Goal: Information Seeking & Learning: Learn about a topic

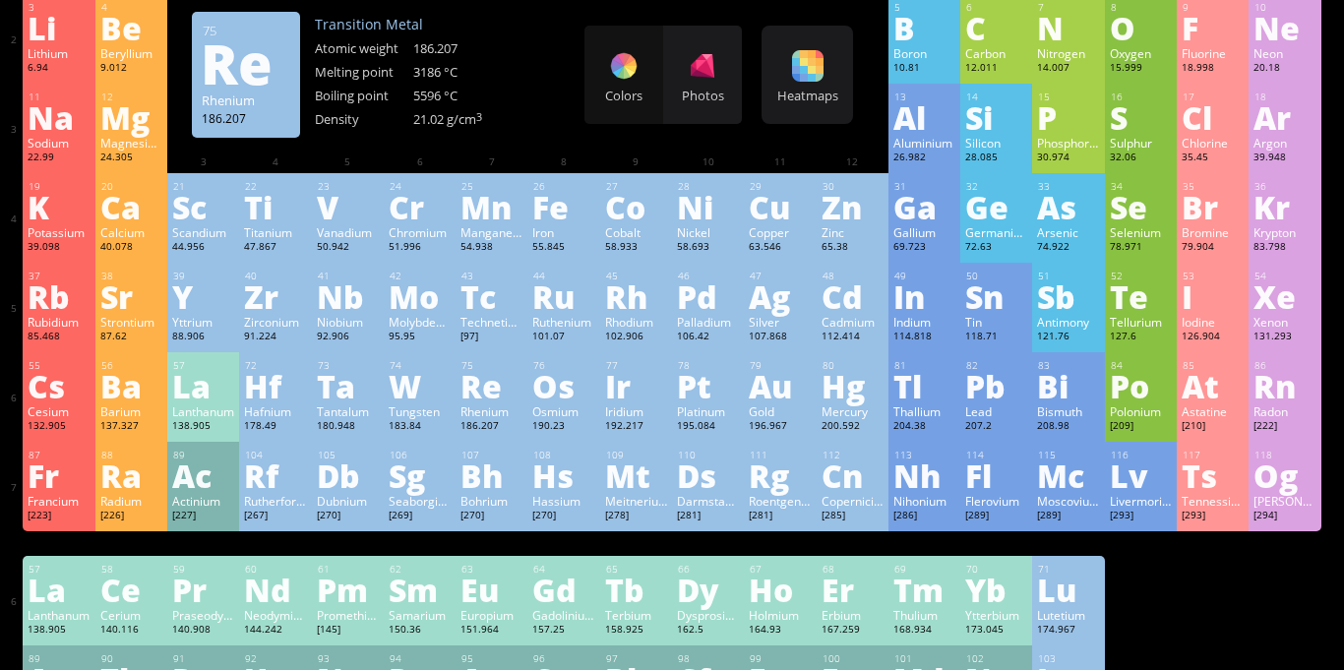
scroll to position [188, 0]
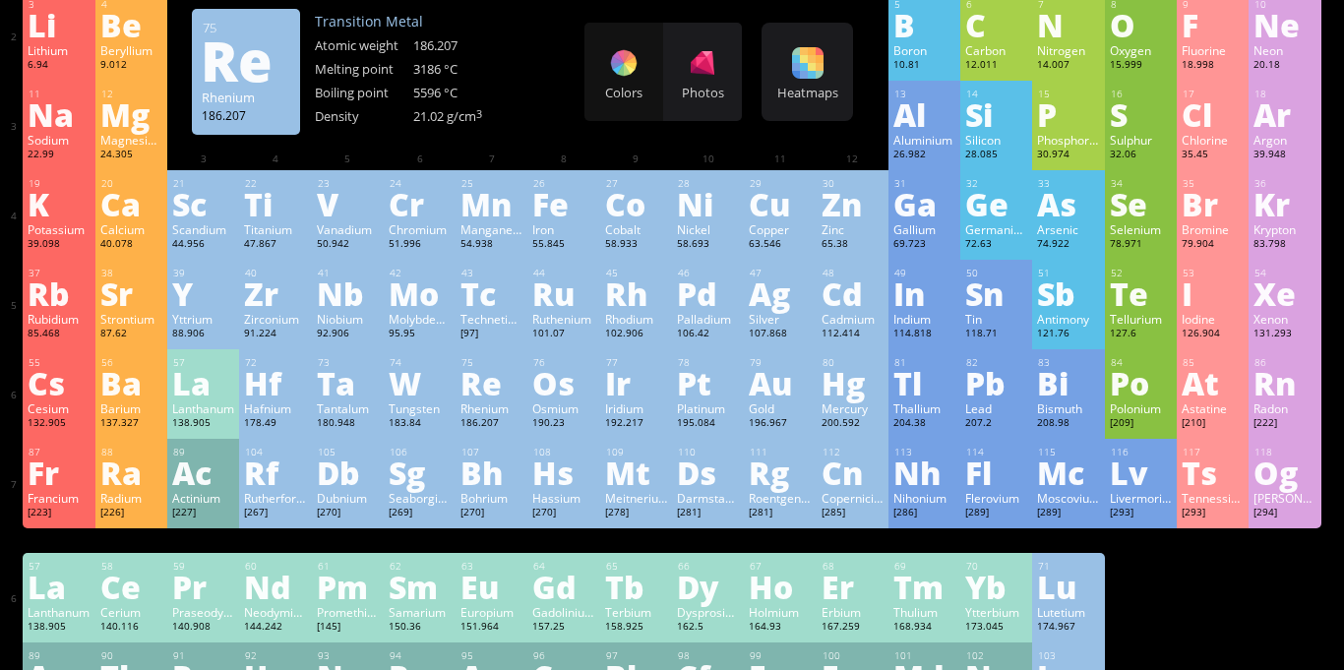
click at [498, 384] on div "Re" at bounding box center [491, 382] width 62 height 31
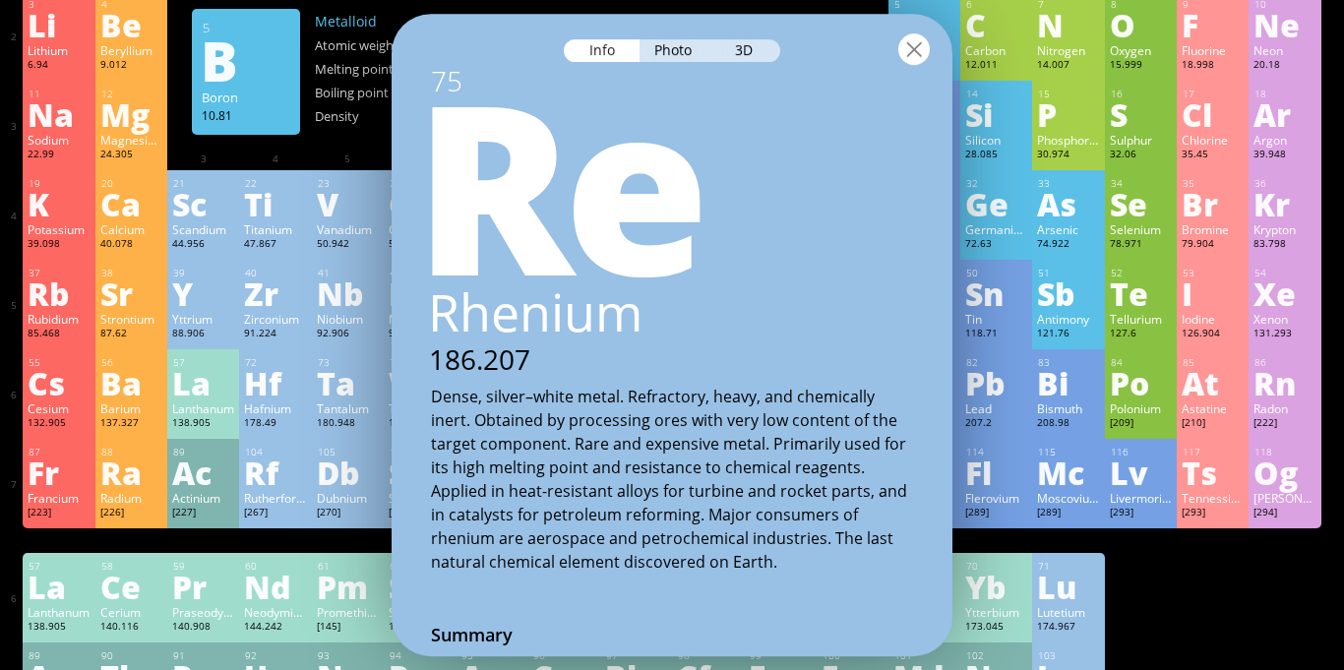
click at [918, 53] on div at bounding box center [913, 48] width 31 height 31
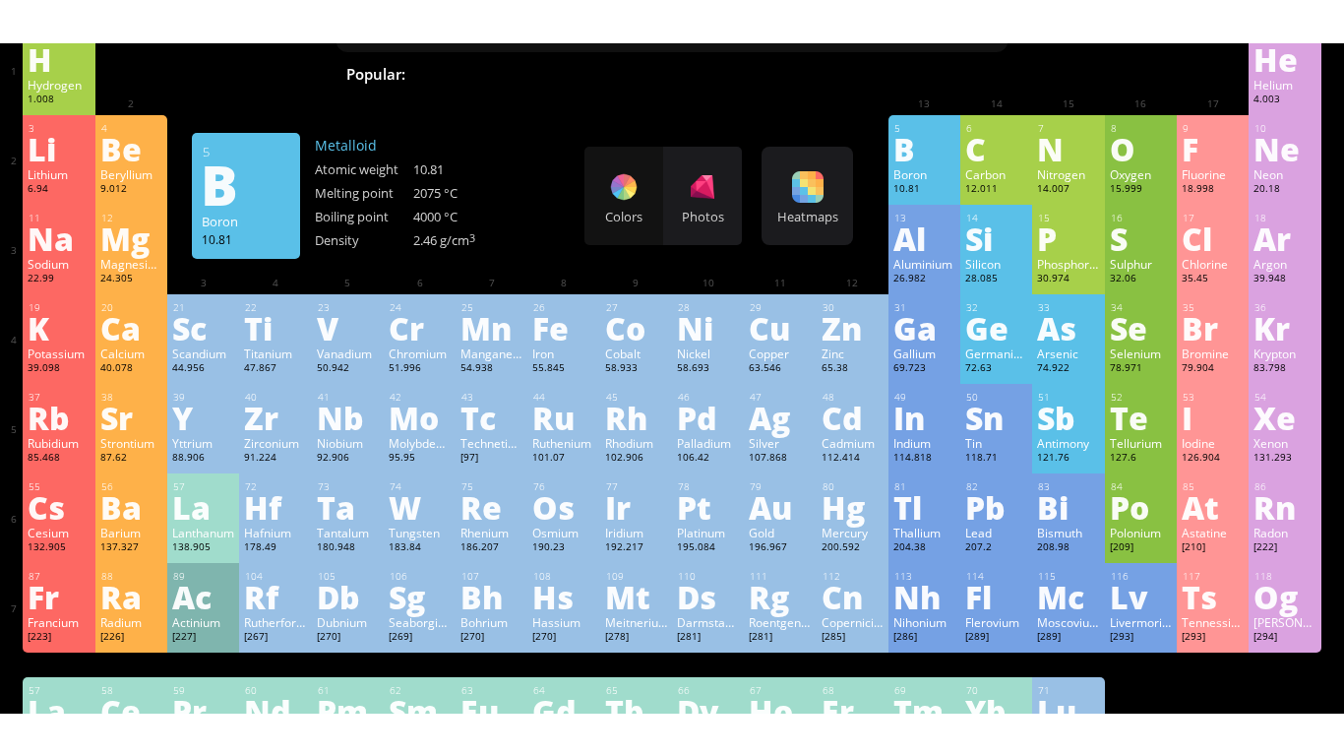
scroll to position [106, 0]
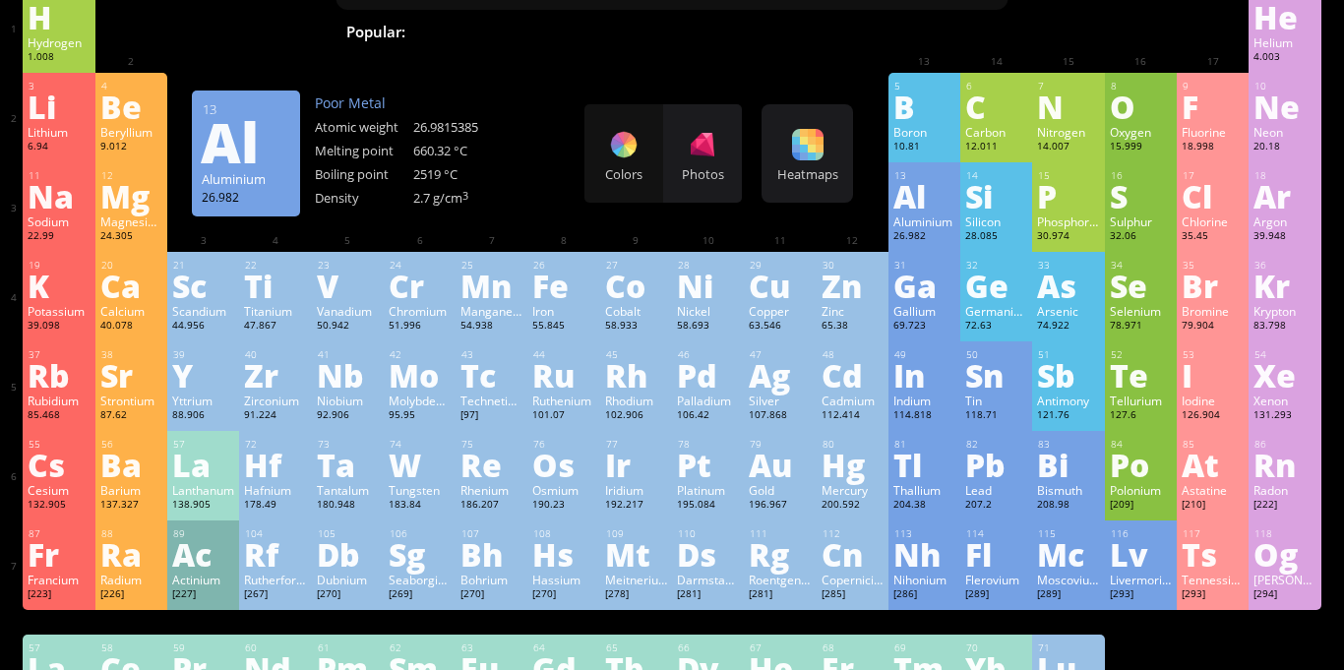
click at [634, 144] on div "Colors Photos" at bounding box center [662, 153] width 157 height 98
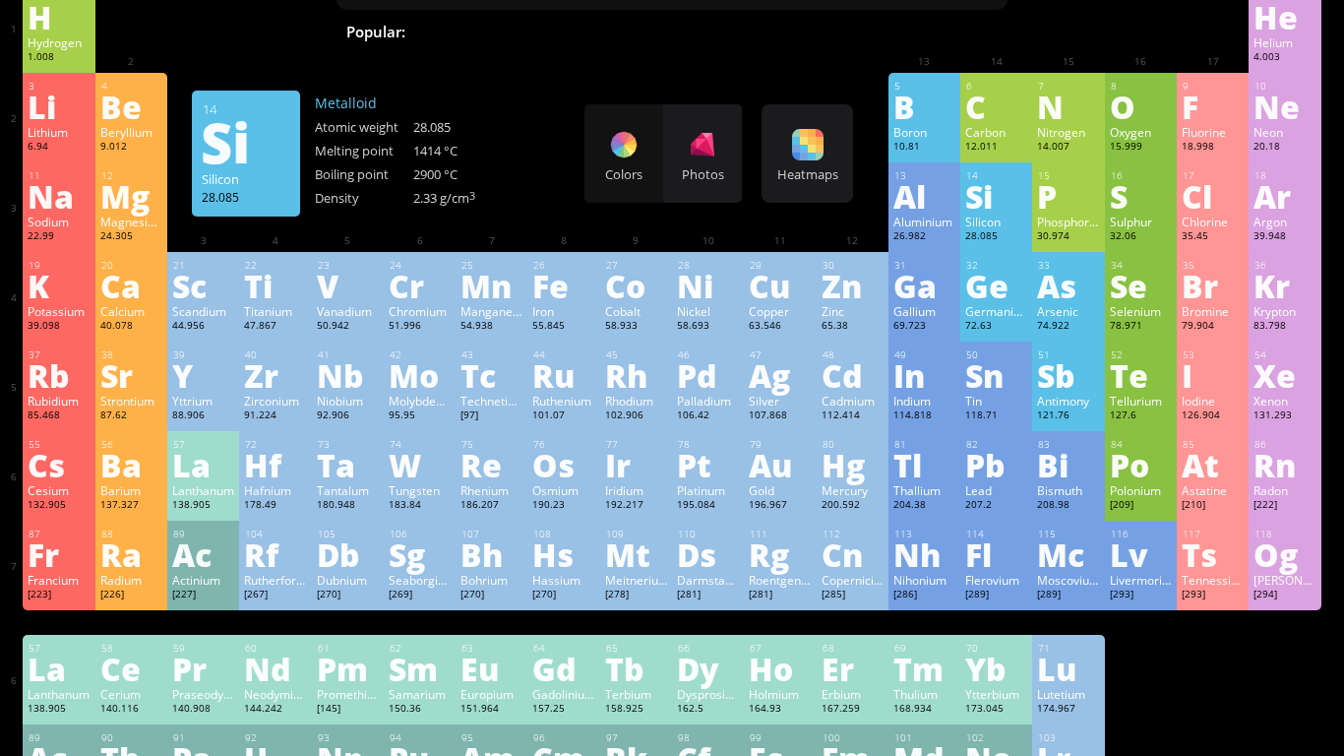
scroll to position [0, 0]
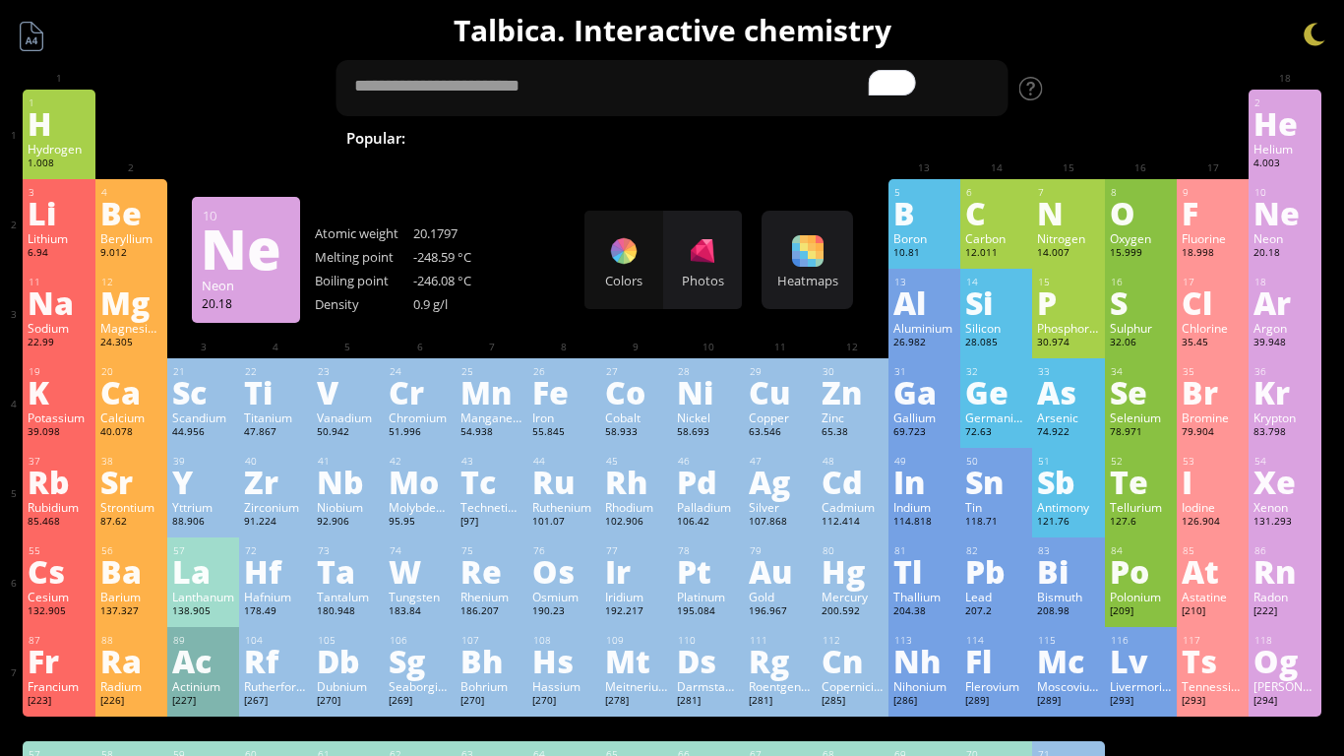
click at [1289, 222] on div "Ne" at bounding box center [1284, 212] width 62 height 31
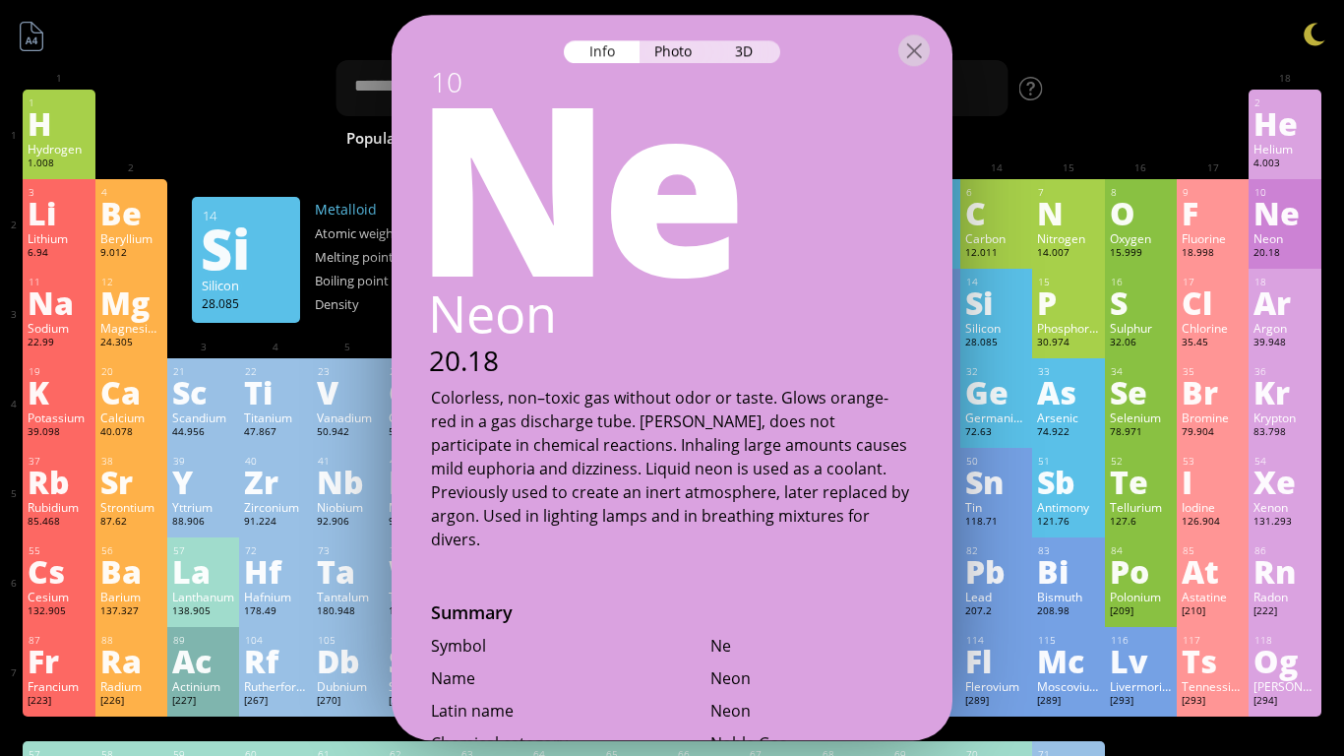
scroll to position [270, 0]
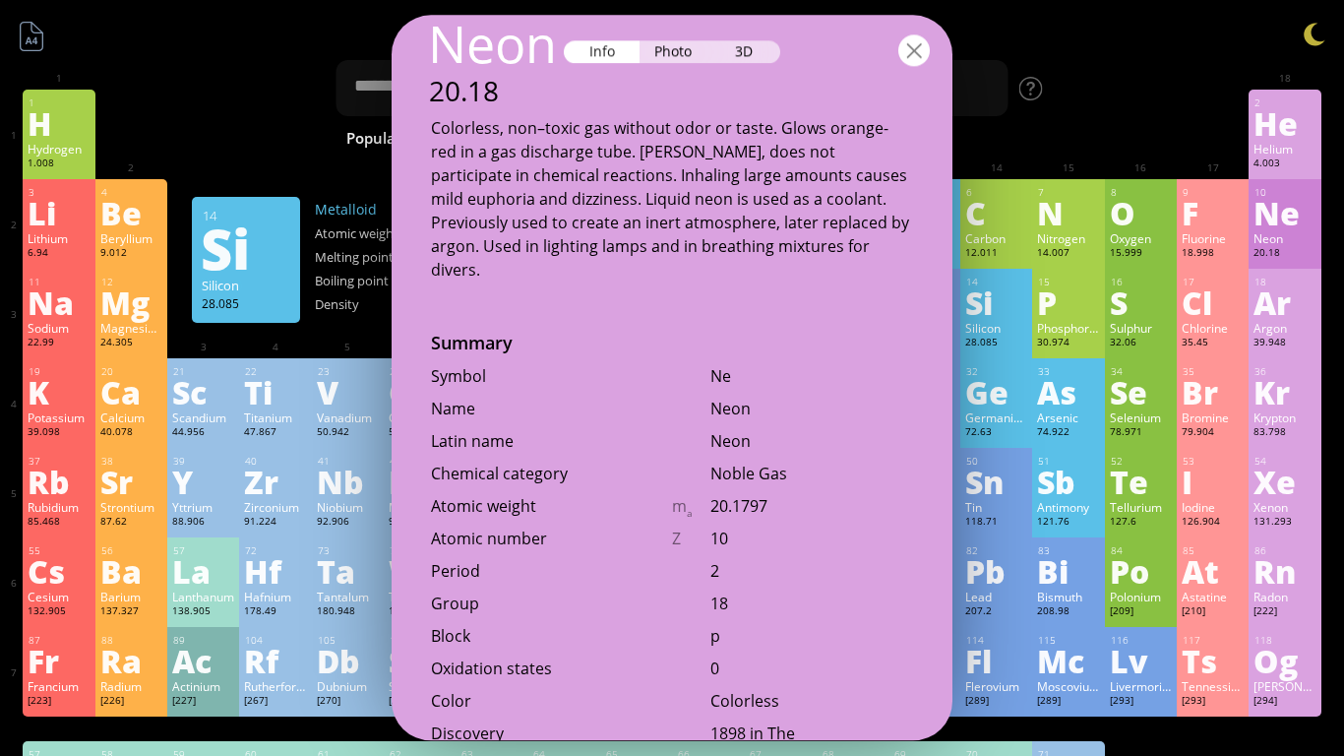
click at [922, 44] on div at bounding box center [913, 49] width 31 height 31
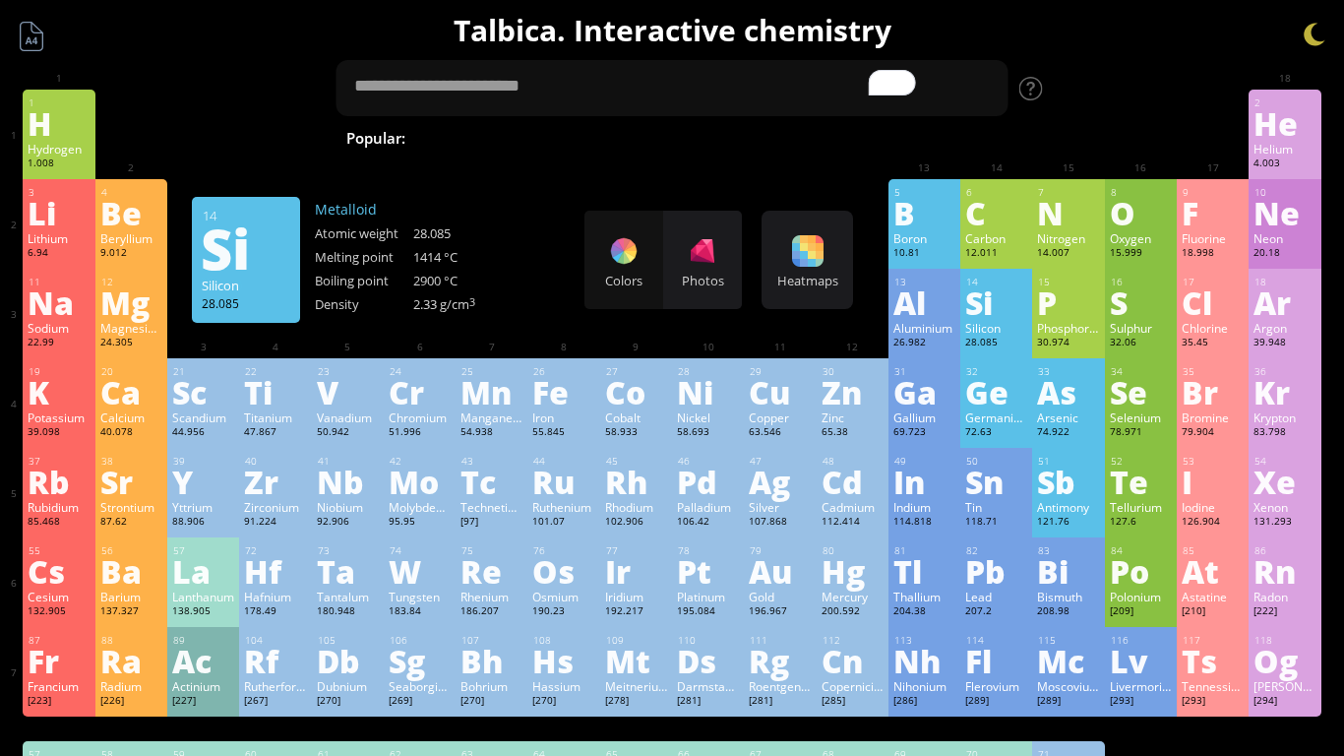
scroll to position [0, 0]
click at [1049, 136] on span "[MEDICAL_DATA]" at bounding box center [1121, 138] width 144 height 24
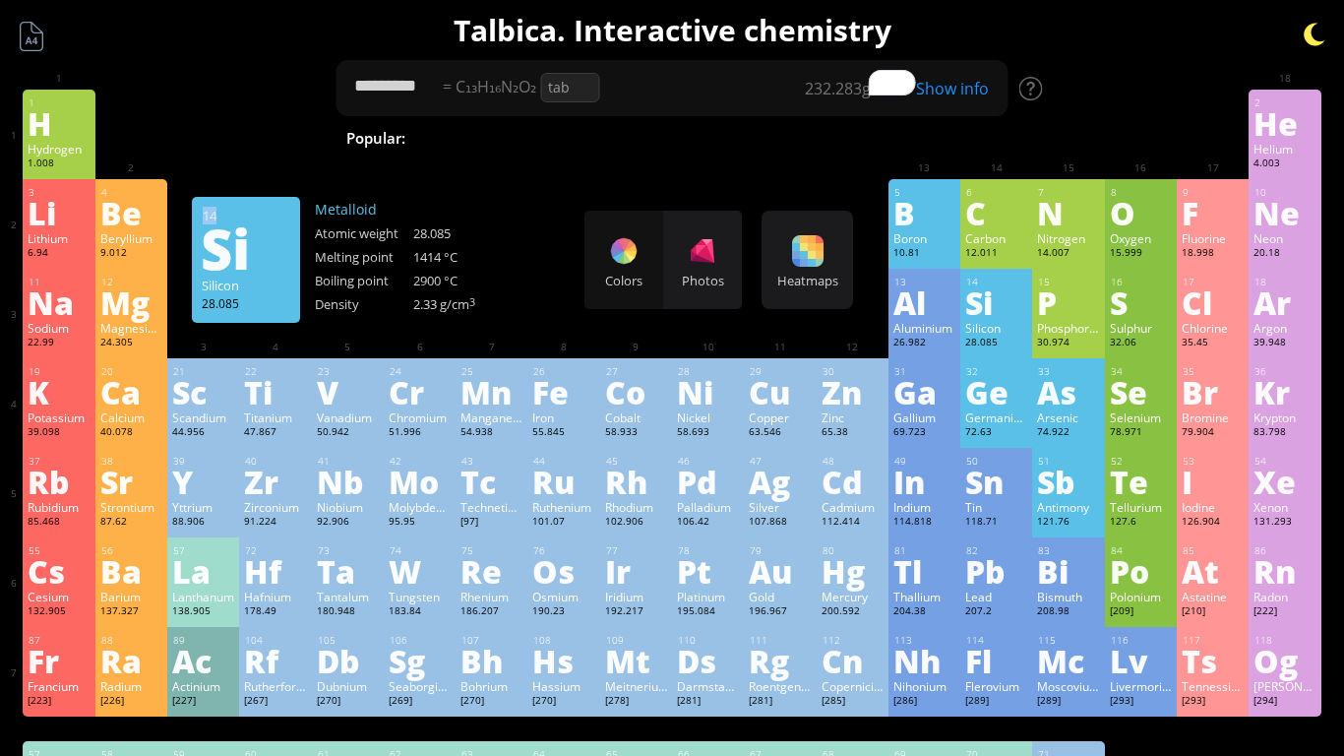
click at [1309, 43] on div at bounding box center [1315, 35] width 30 height 30
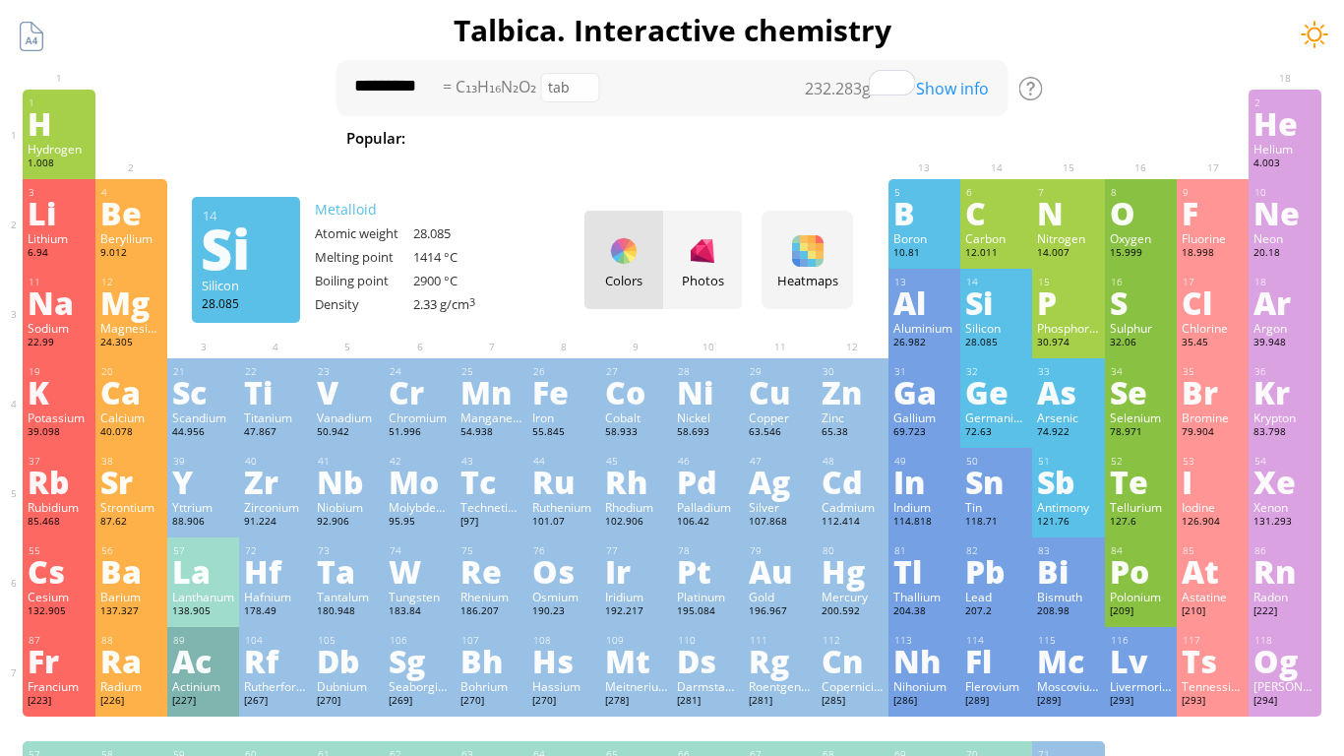
click at [1309, 43] on div at bounding box center [1315, 35] width 30 height 30
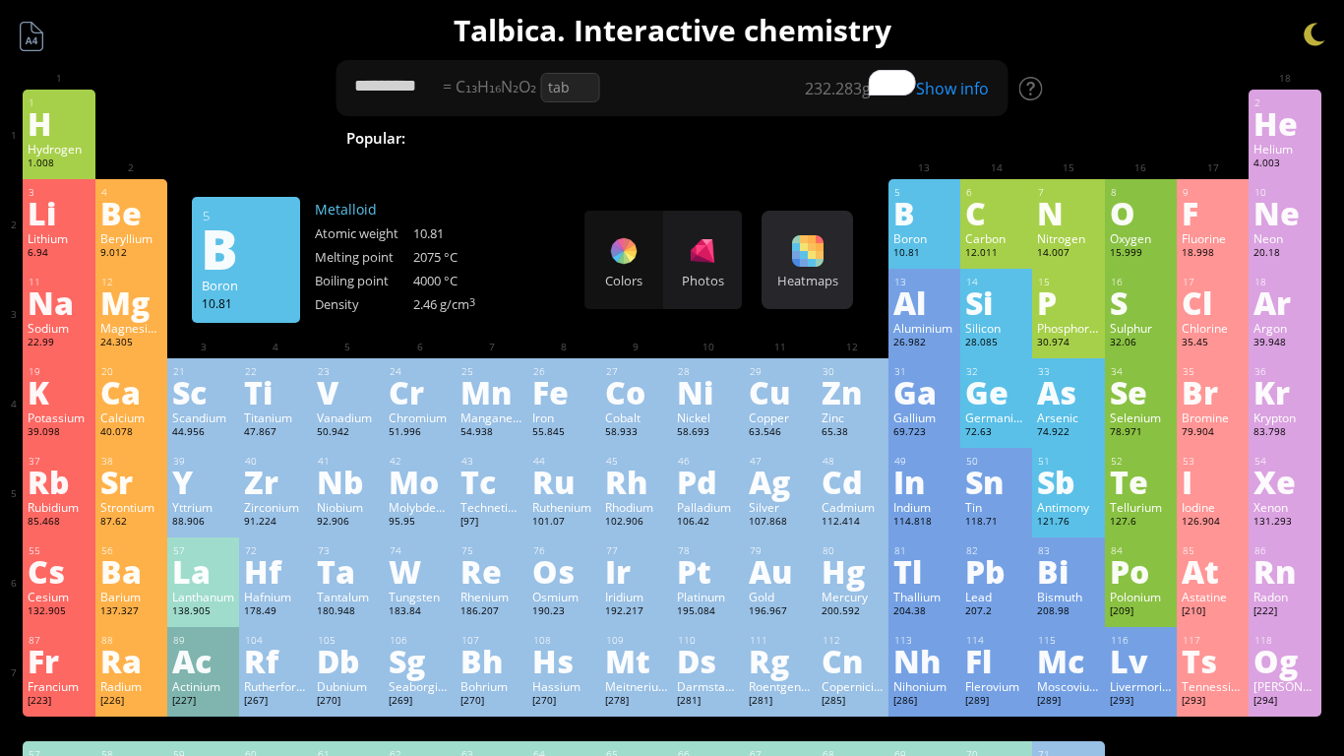
click at [786, 272] on div "Heatmaps" at bounding box center [807, 281] width 82 height 18
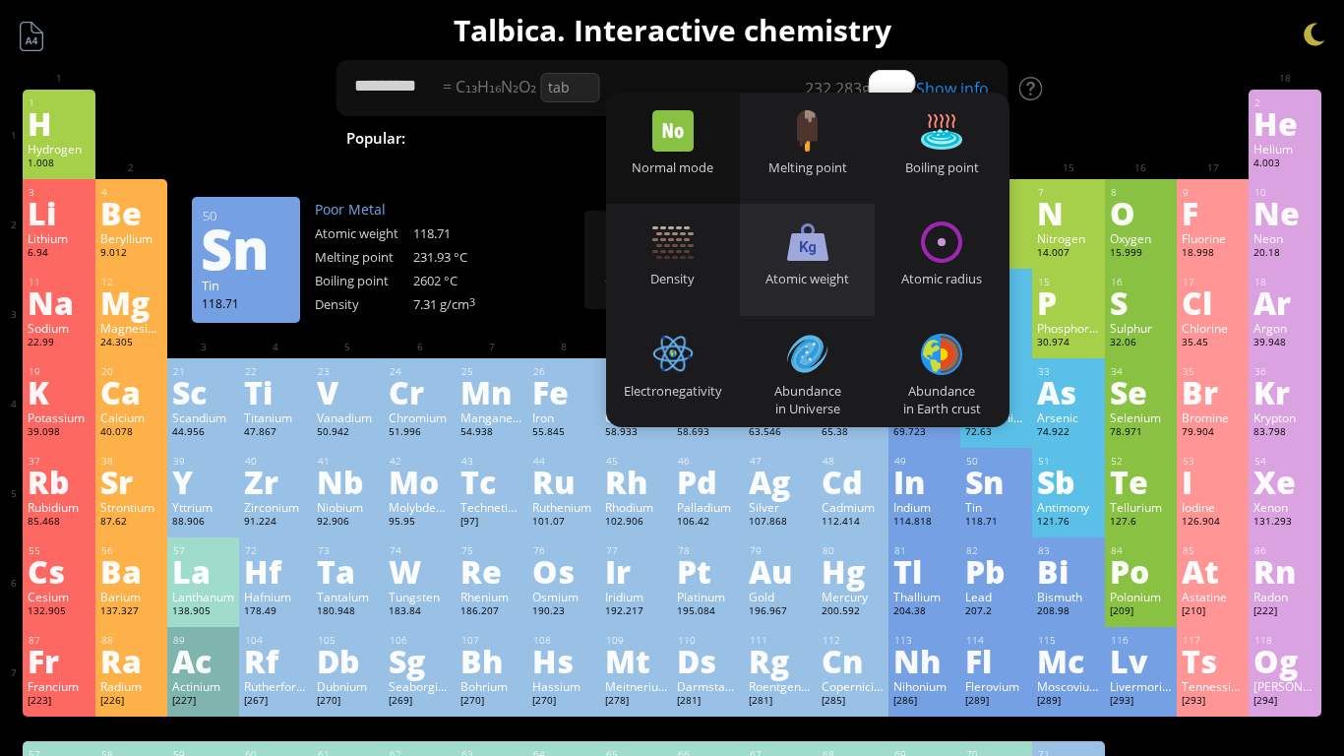
scroll to position [22, 0]
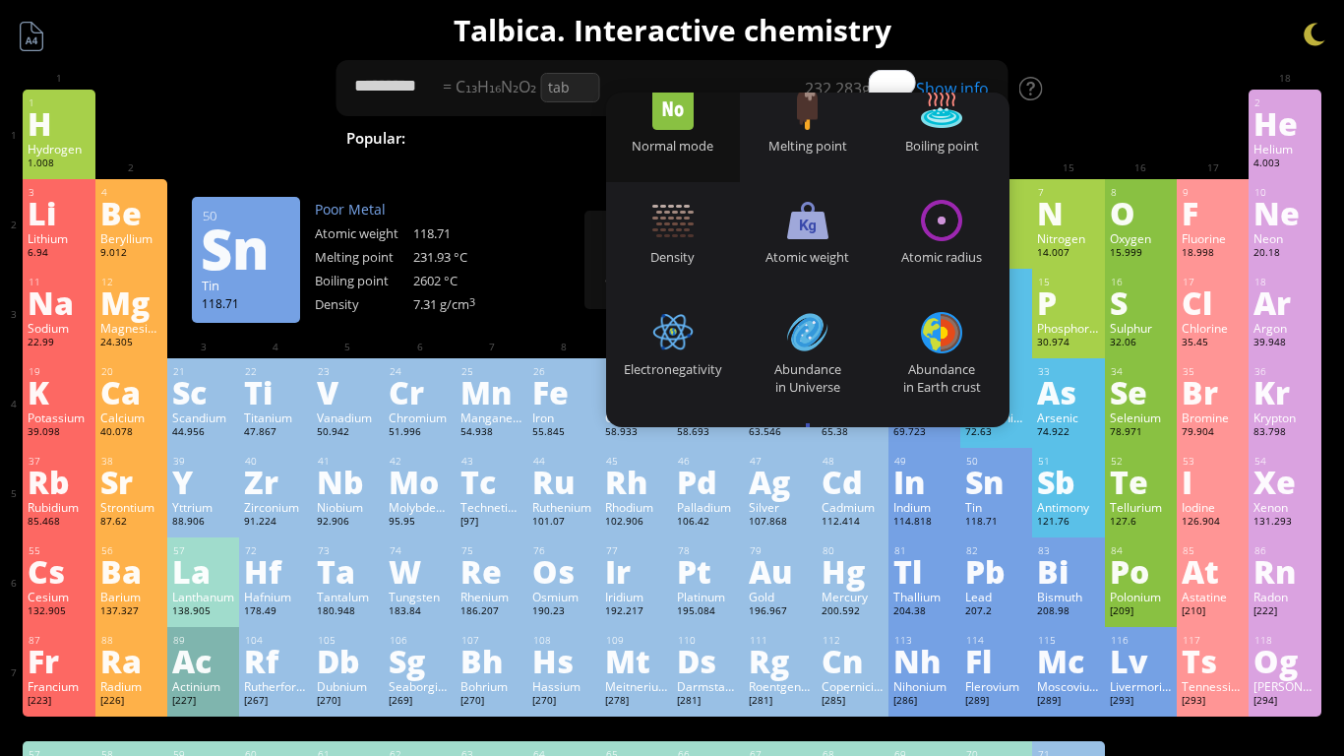
click at [502, 293] on div "Poor Metal Atomic weight 118.71 Melting point 231.93 °C Boiling point 2602 °C D…" at bounding box center [413, 259] width 197 height 119
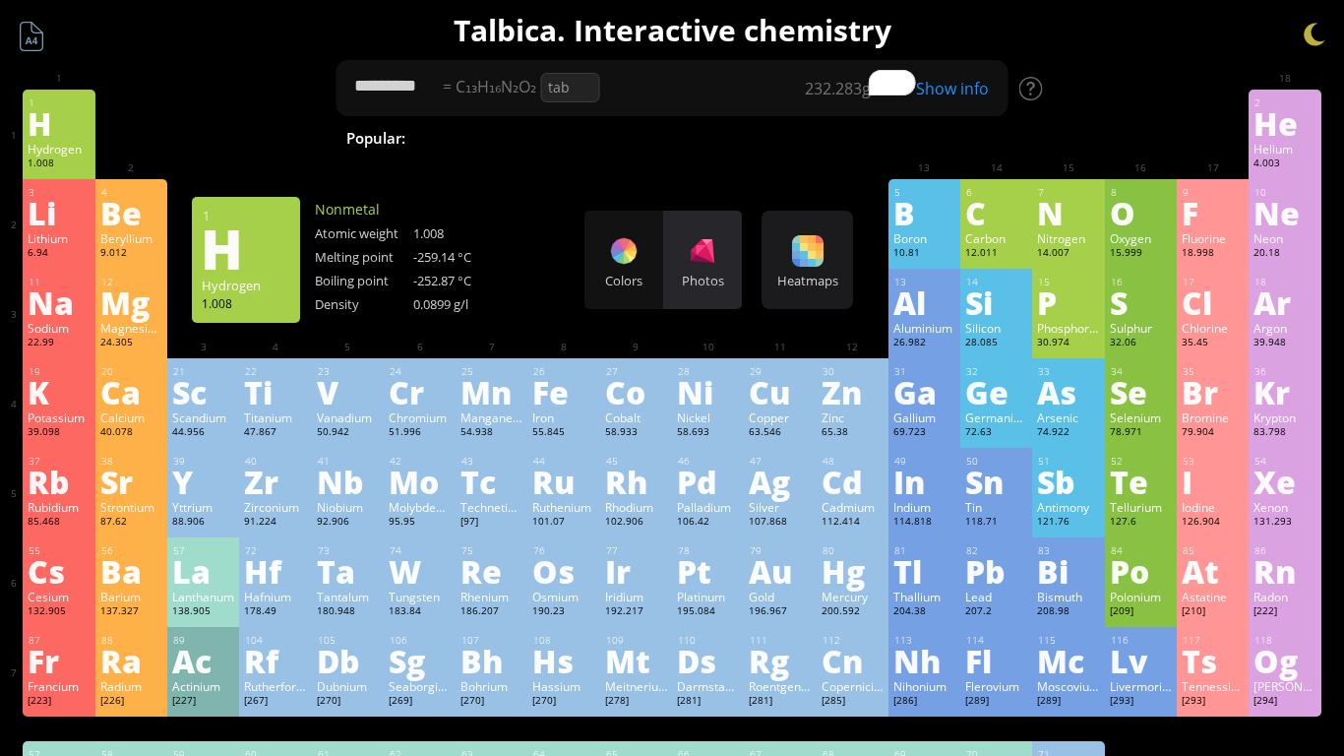
click at [670, 224] on div "Photos" at bounding box center [702, 260] width 79 height 98
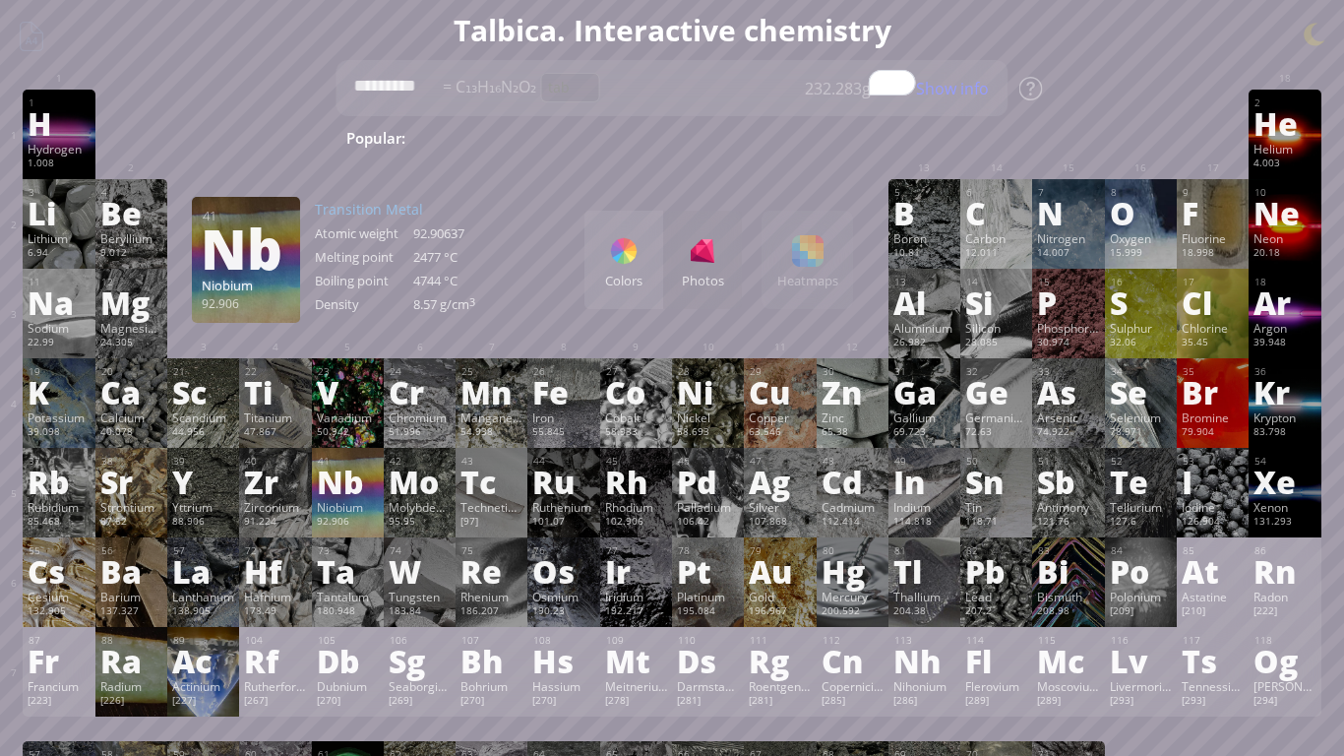
click at [333, 499] on div "Niobium" at bounding box center [348, 507] width 62 height 16
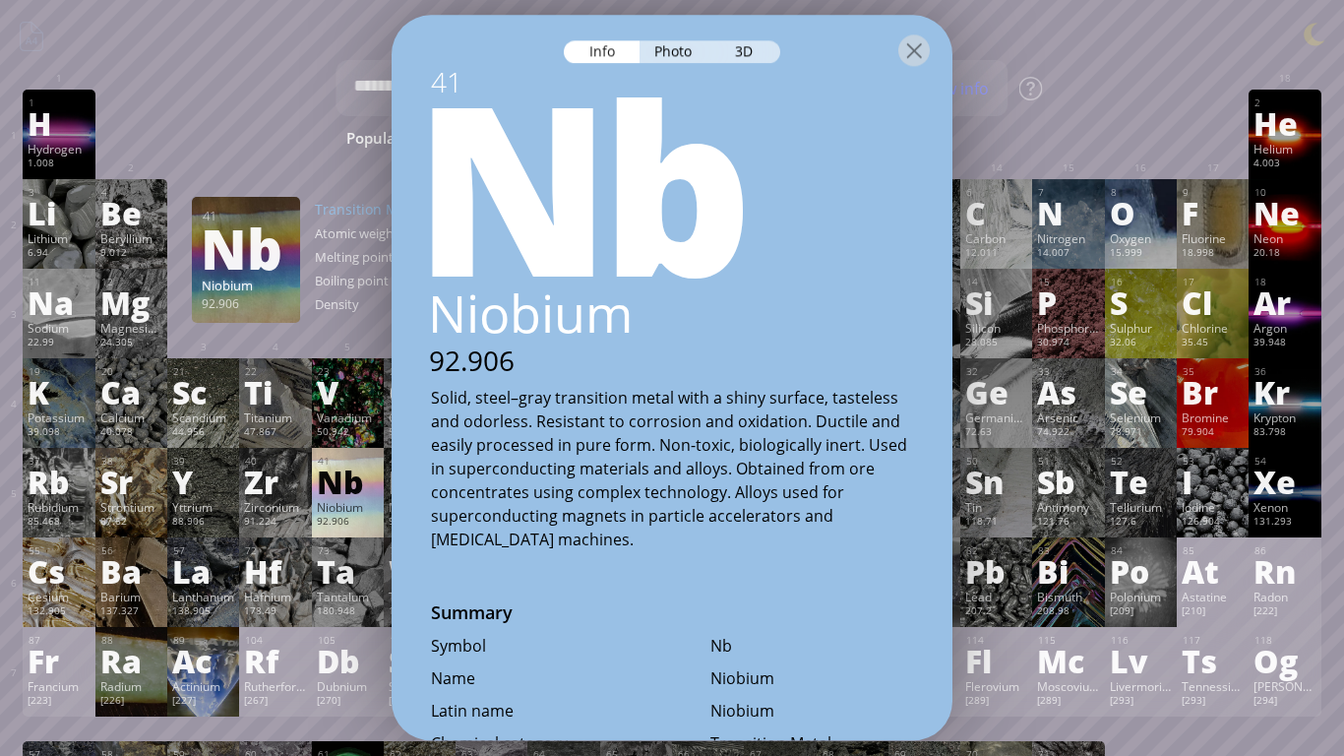
scroll to position [1, 0]
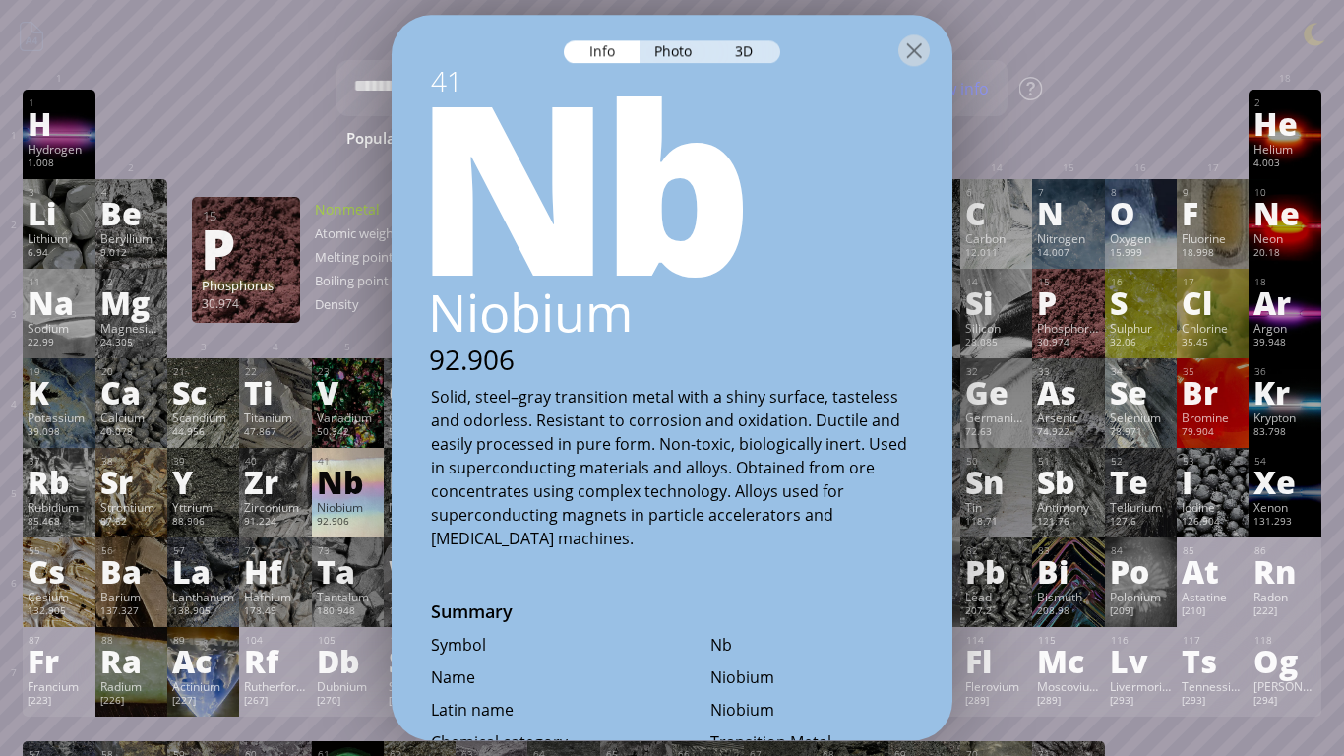
click at [1073, 276] on div "15" at bounding box center [1068, 281] width 61 height 13
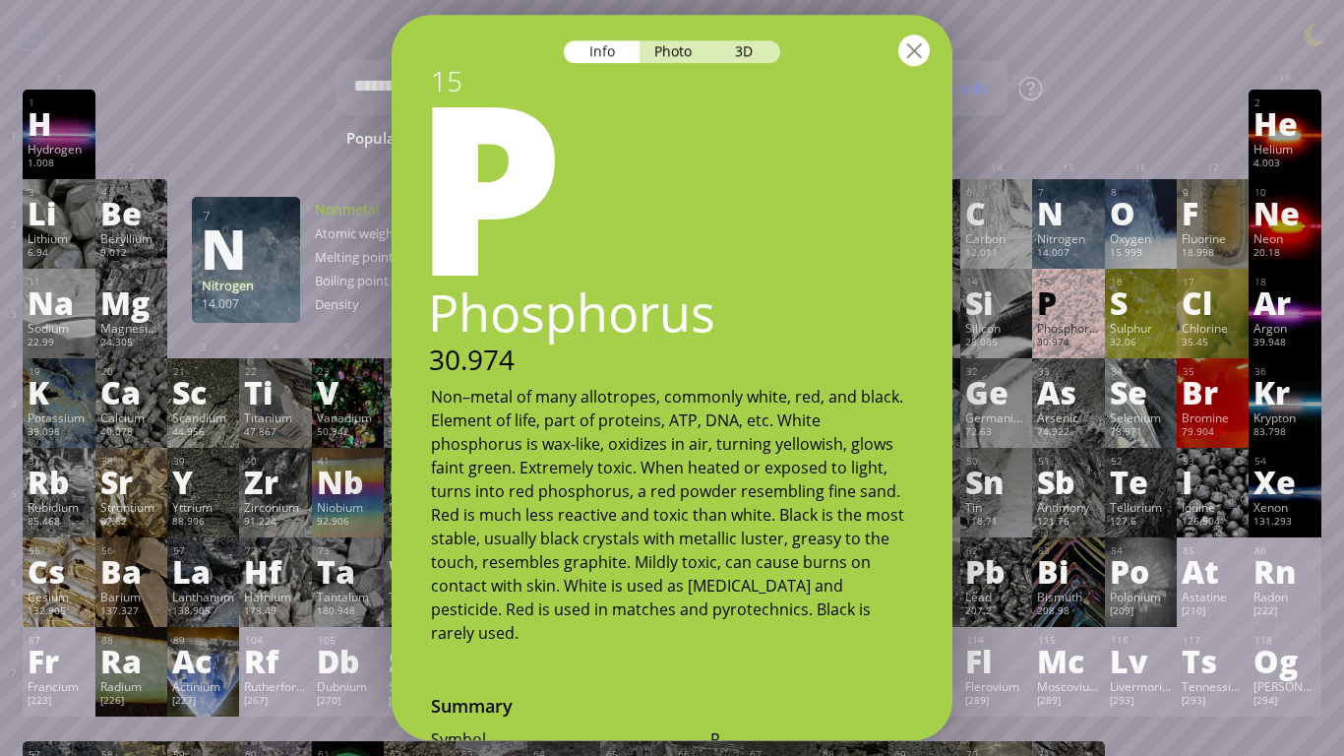
click at [924, 34] on div at bounding box center [913, 49] width 31 height 31
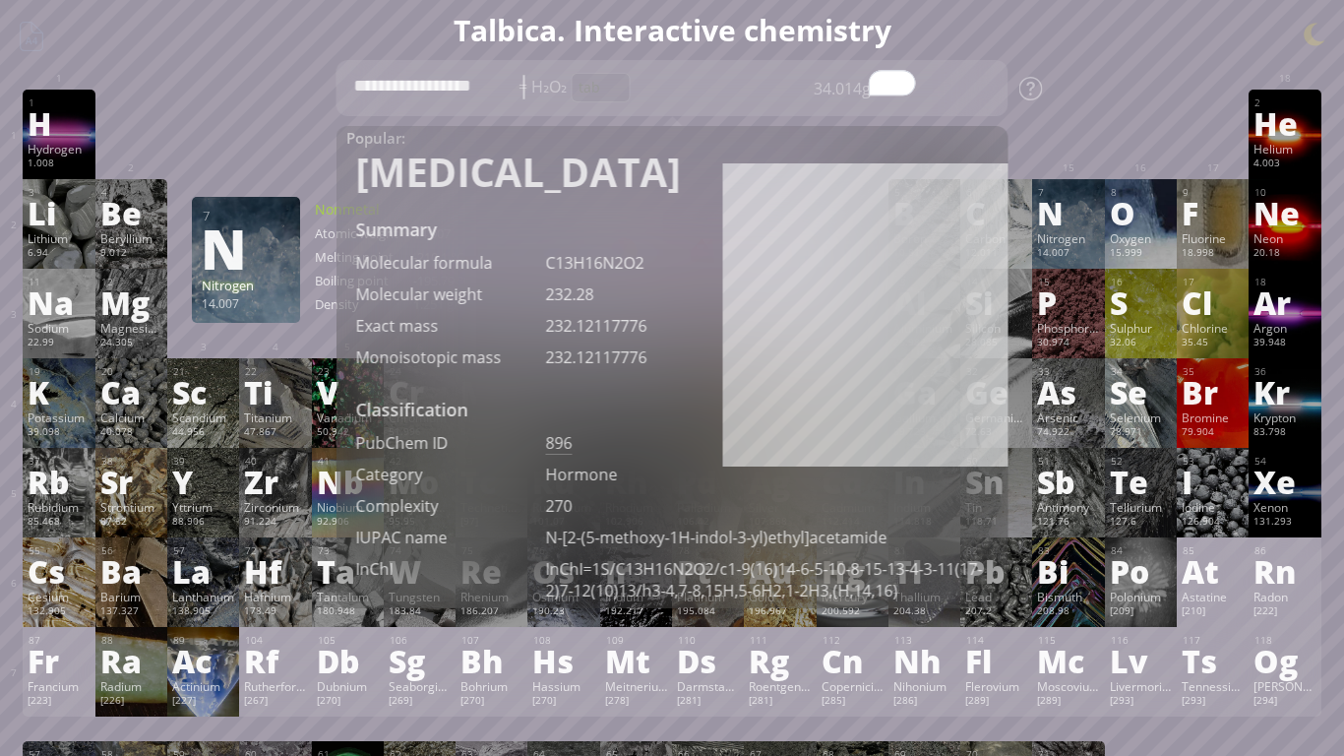
type textarea "**********"
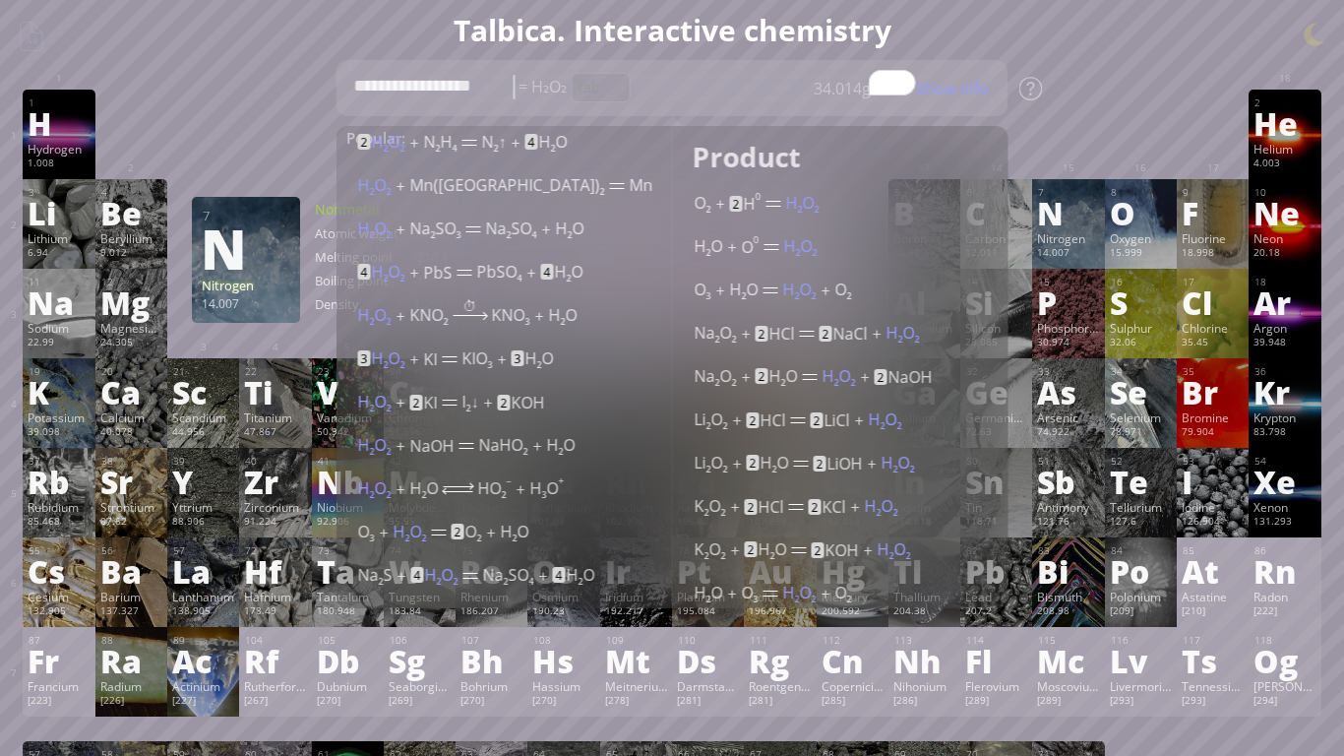
scroll to position [0, 0]
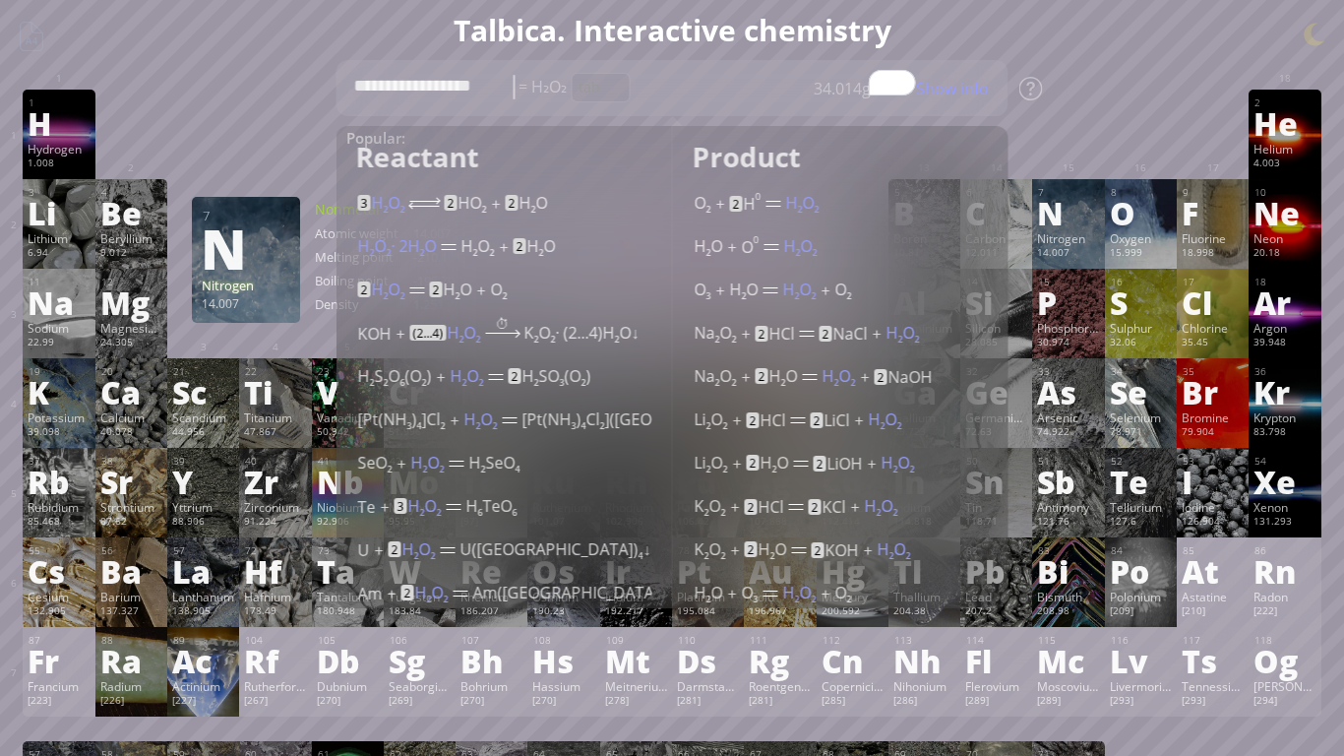
click at [263, 147] on div "1 H Hydrogen 1.008 −1, +1 −1, +1 -259.14 °C -252.87 °C 0.0899 g/l 1s 1 2 He Hel…" at bounding box center [672, 135] width 1298 height 90
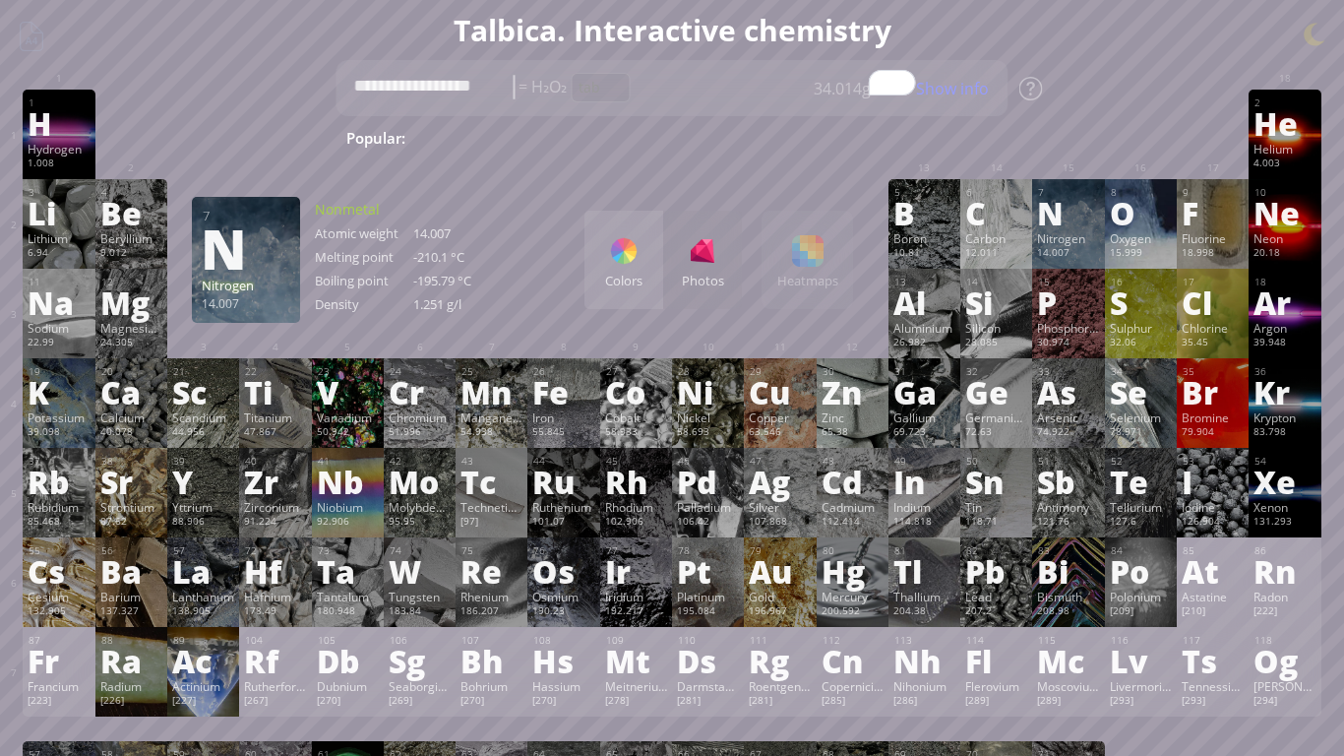
click at [601, 275] on div "Colors" at bounding box center [623, 281] width 79 height 18
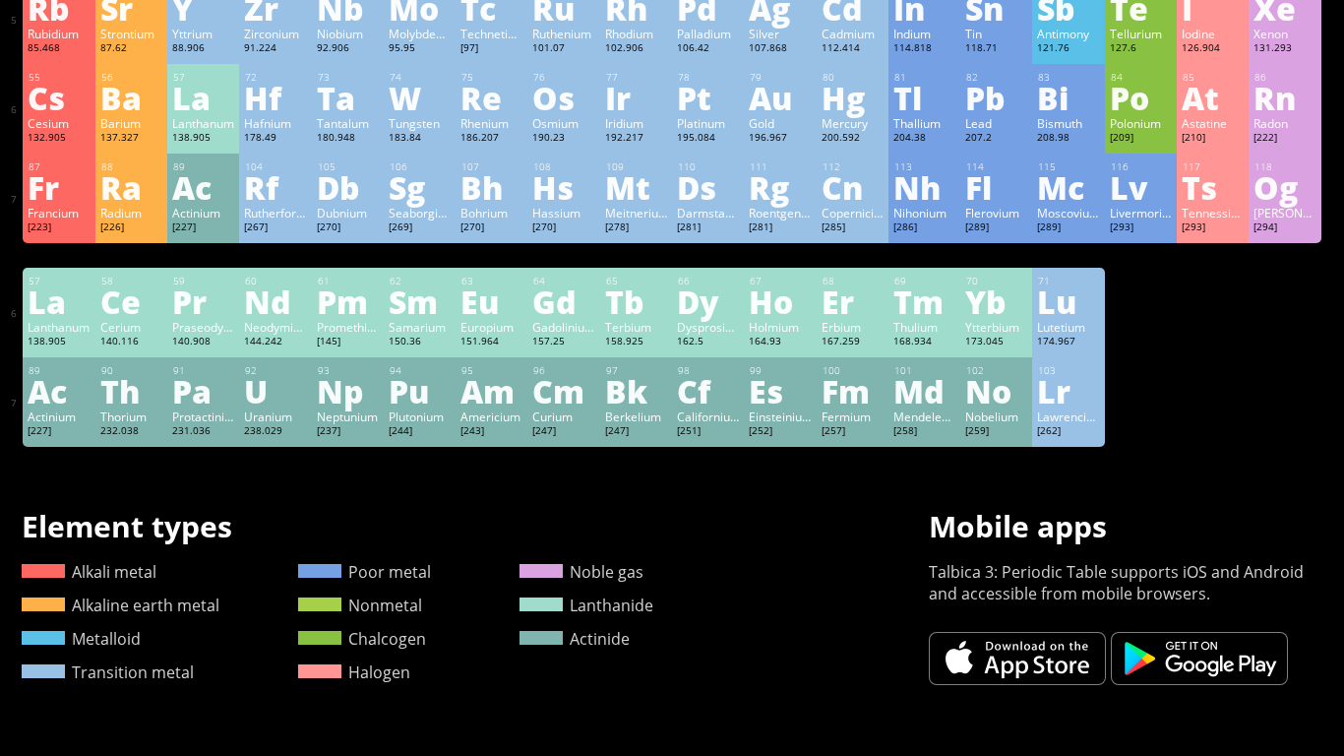
scroll to position [482, 0]
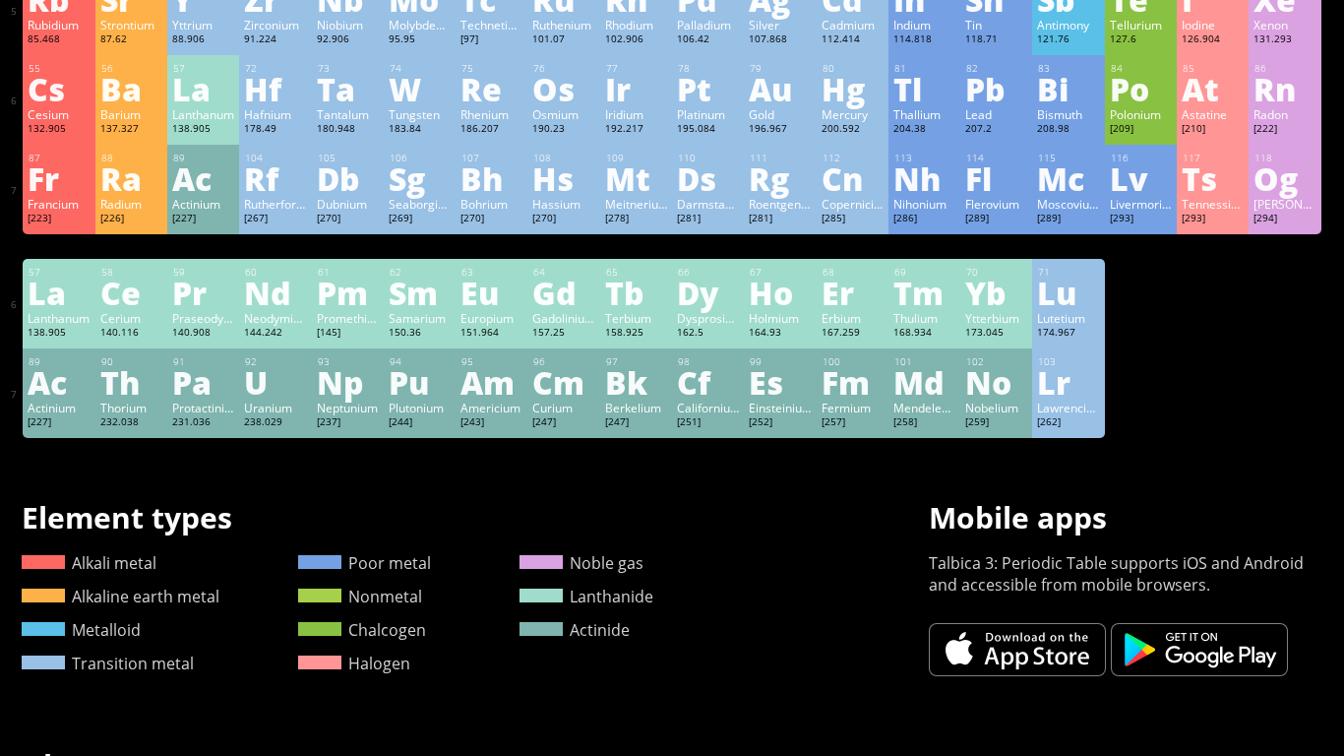
click at [753, 375] on div "Es" at bounding box center [780, 381] width 62 height 31
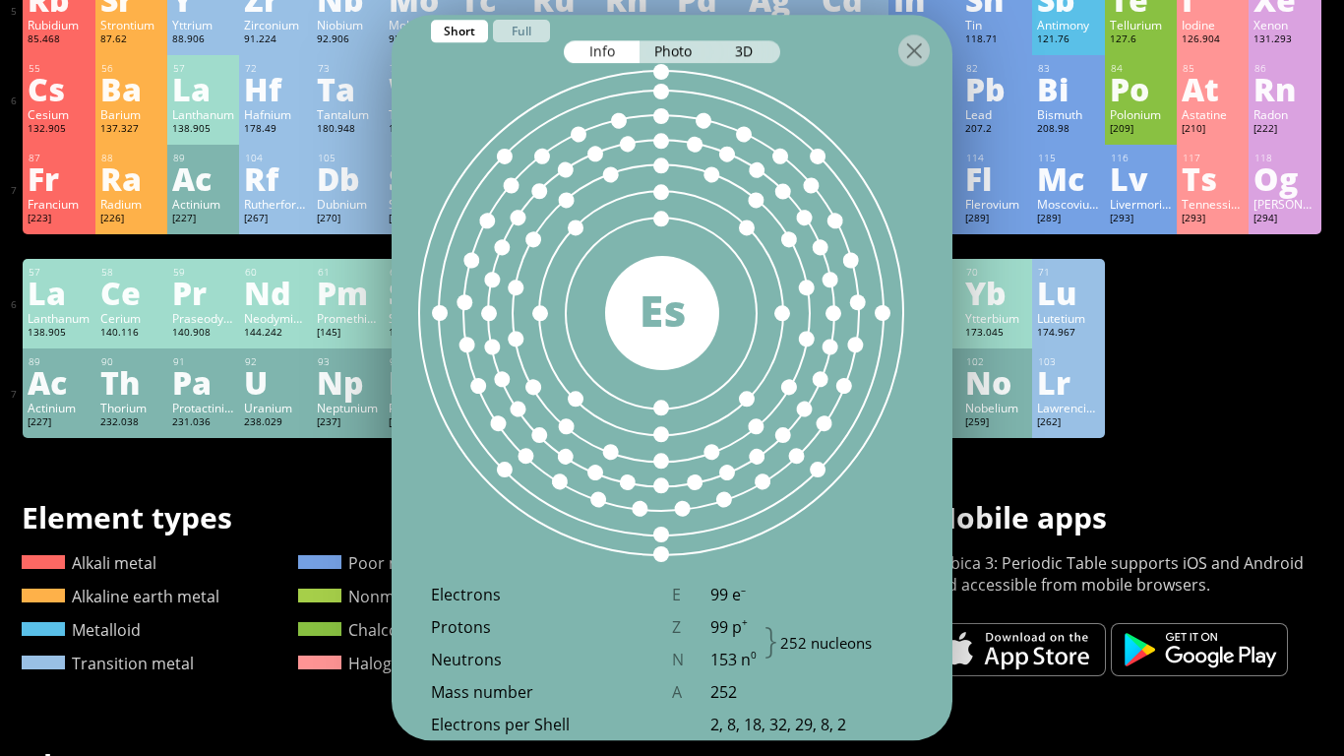
scroll to position [1106, 0]
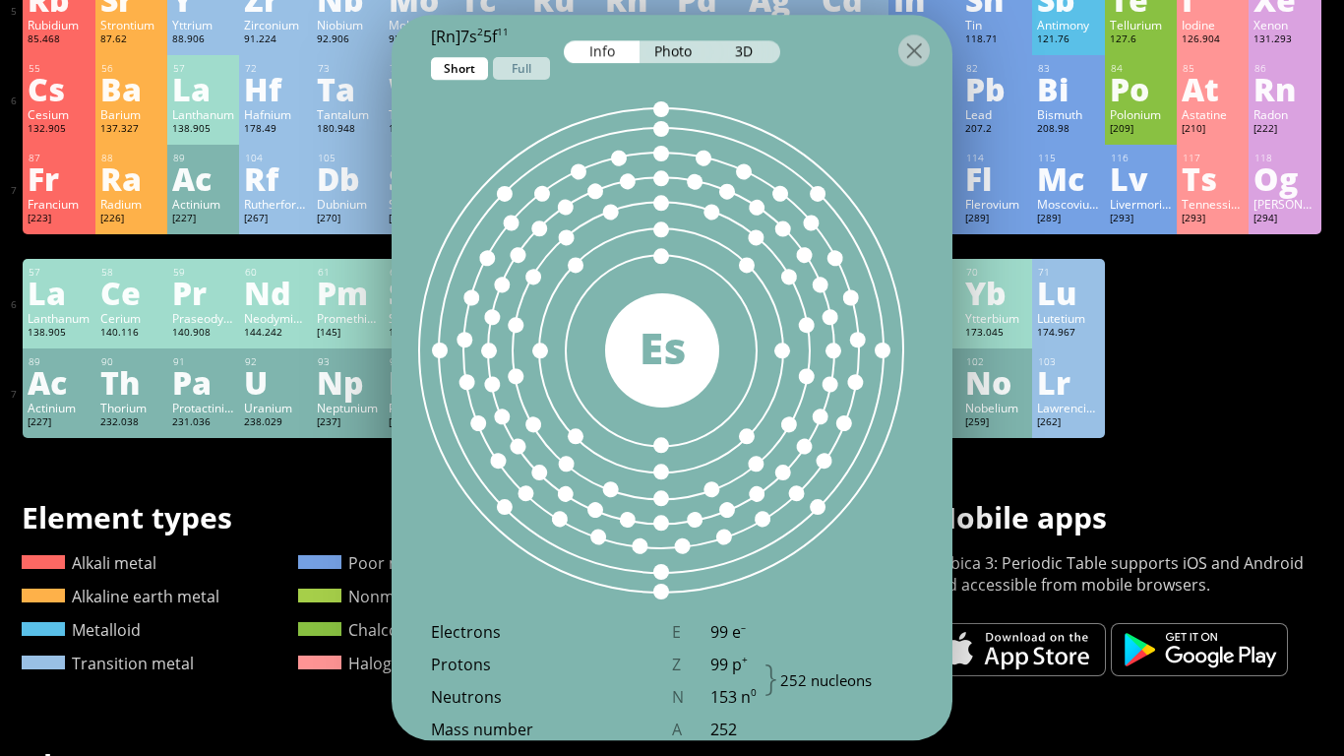
drag, startPoint x: 657, startPoint y: 389, endPoint x: 663, endPoint y: 486, distance: 97.6
click at [663, 486] on div "252 Es" at bounding box center [662, 350] width 541 height 541
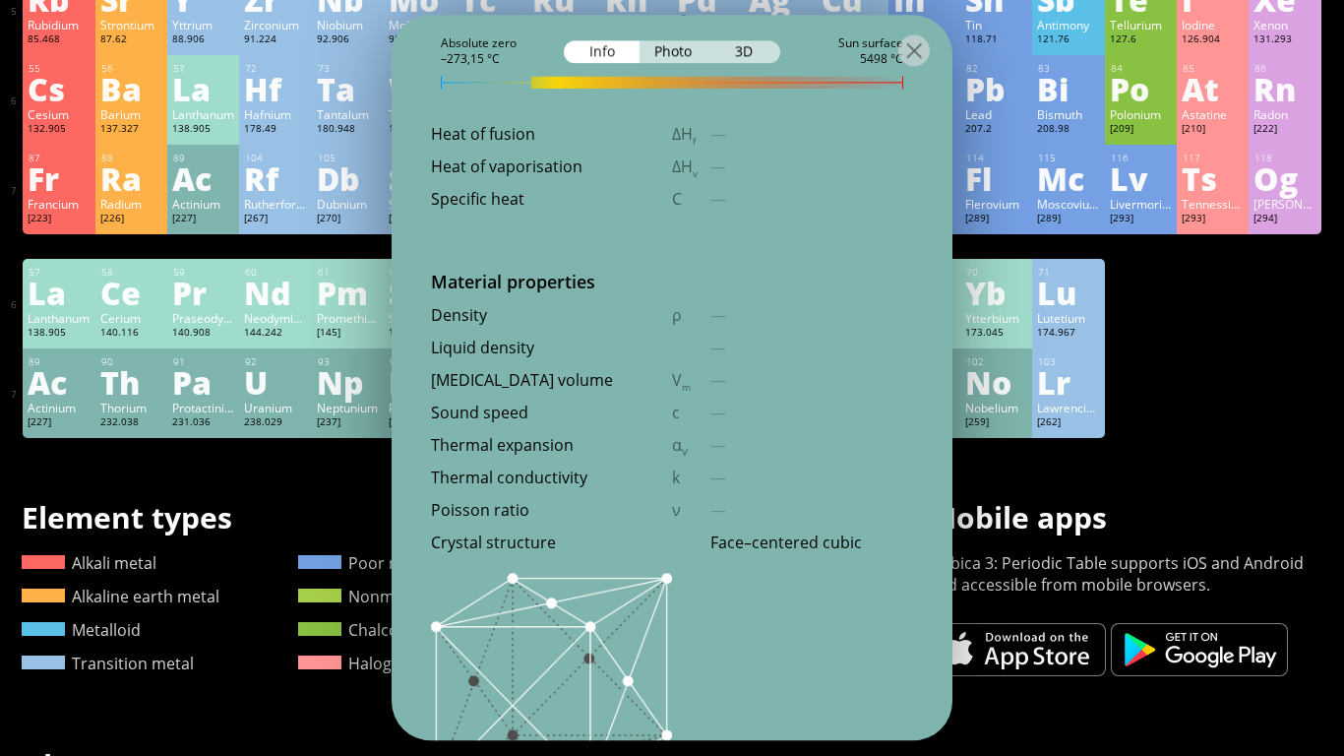
scroll to position [2501, 0]
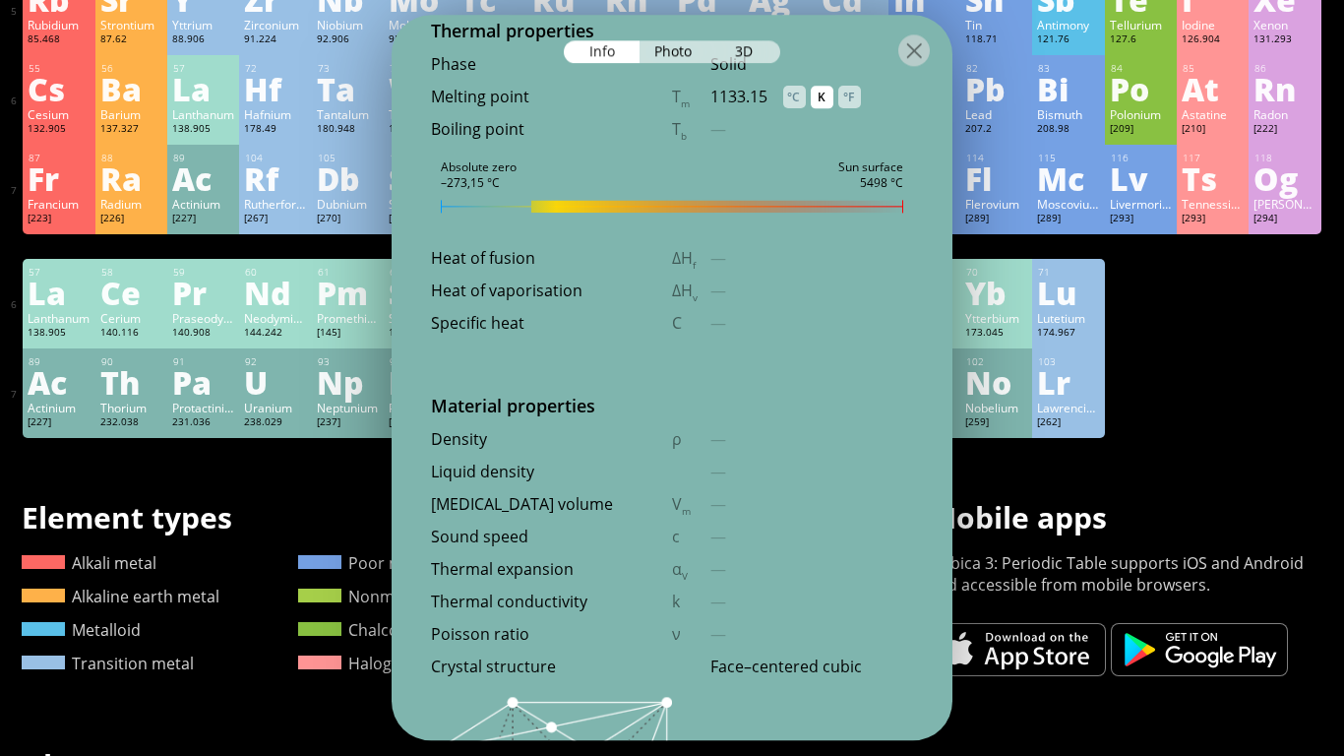
click at [477, 428] on div "Density ρ —" at bounding box center [672, 444] width 561 height 32
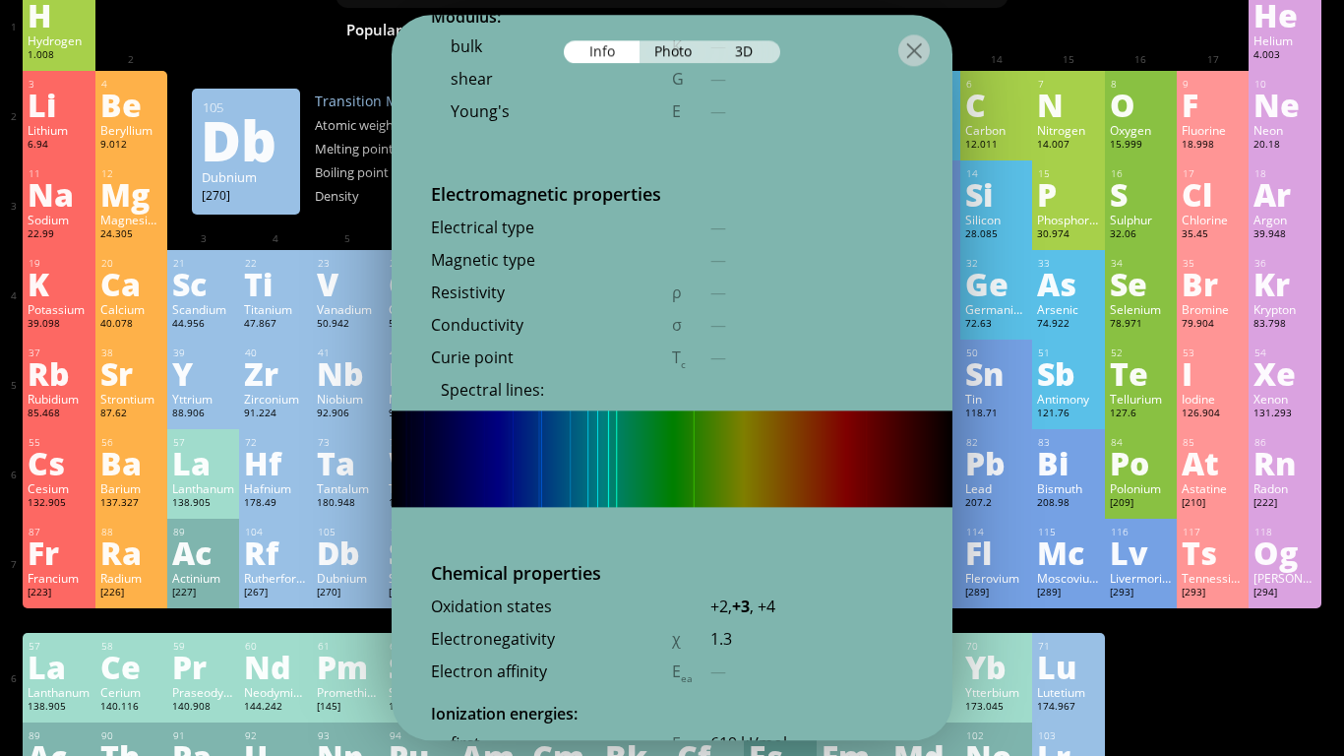
scroll to position [3439, 0]
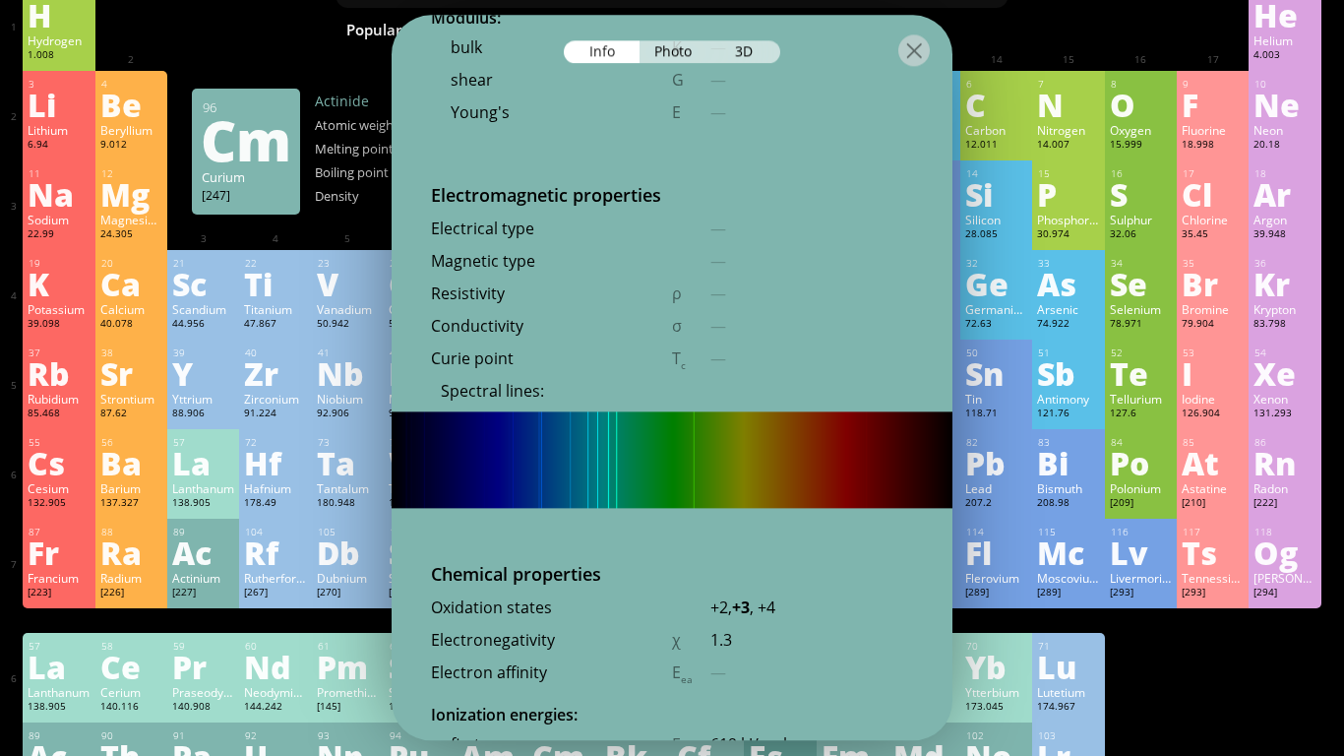
click at [611, 514] on div "99 Es Einsteinium [252] Silver radioactive transuranic metal. Has a medium half…" at bounding box center [672, 377] width 561 height 725
click at [907, 49] on div at bounding box center [913, 49] width 31 height 31
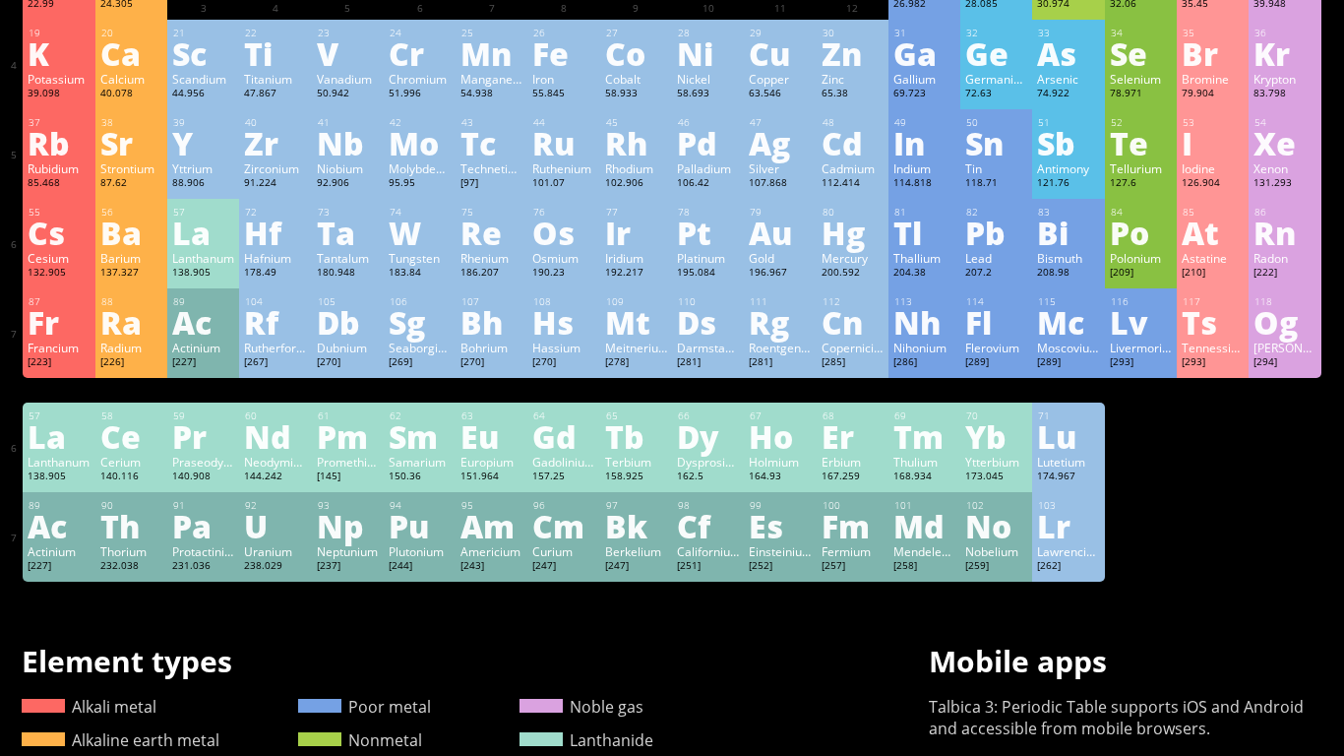
scroll to position [339, 0]
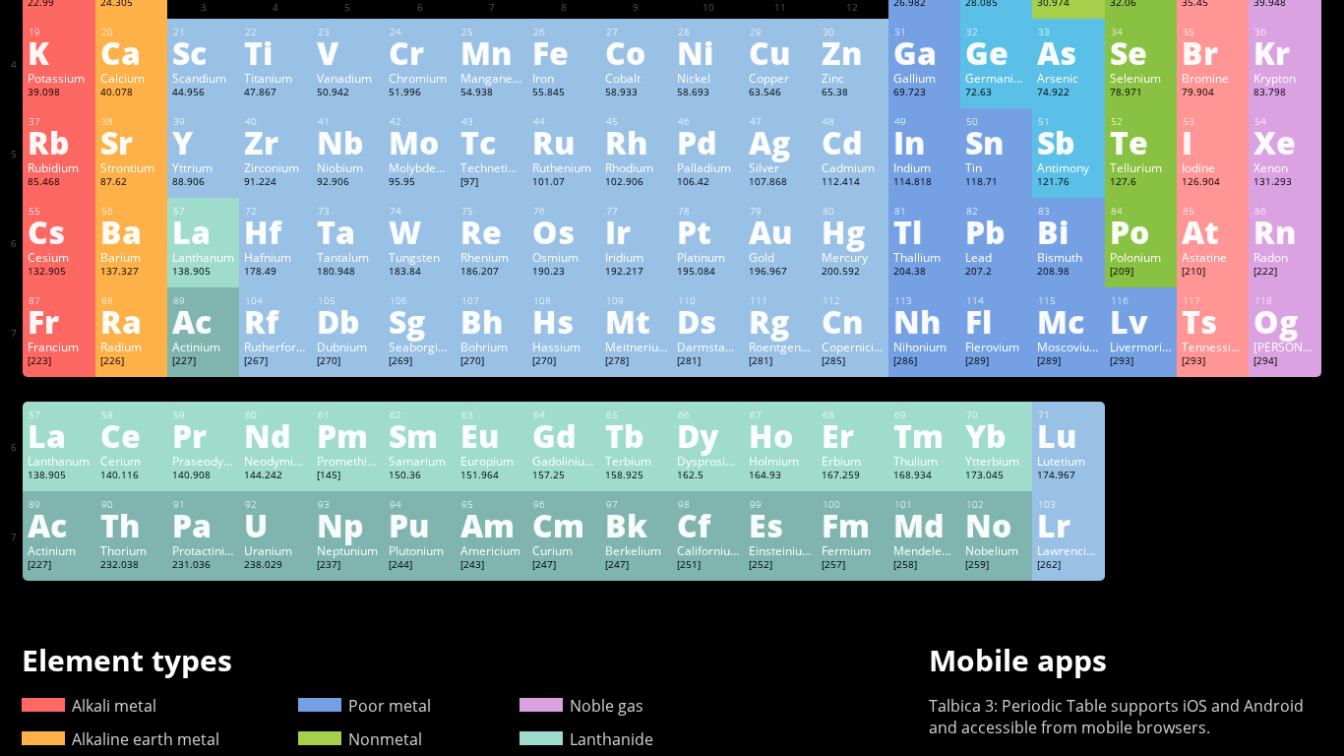
click at [981, 475] on div "173.045" at bounding box center [996, 476] width 62 height 16
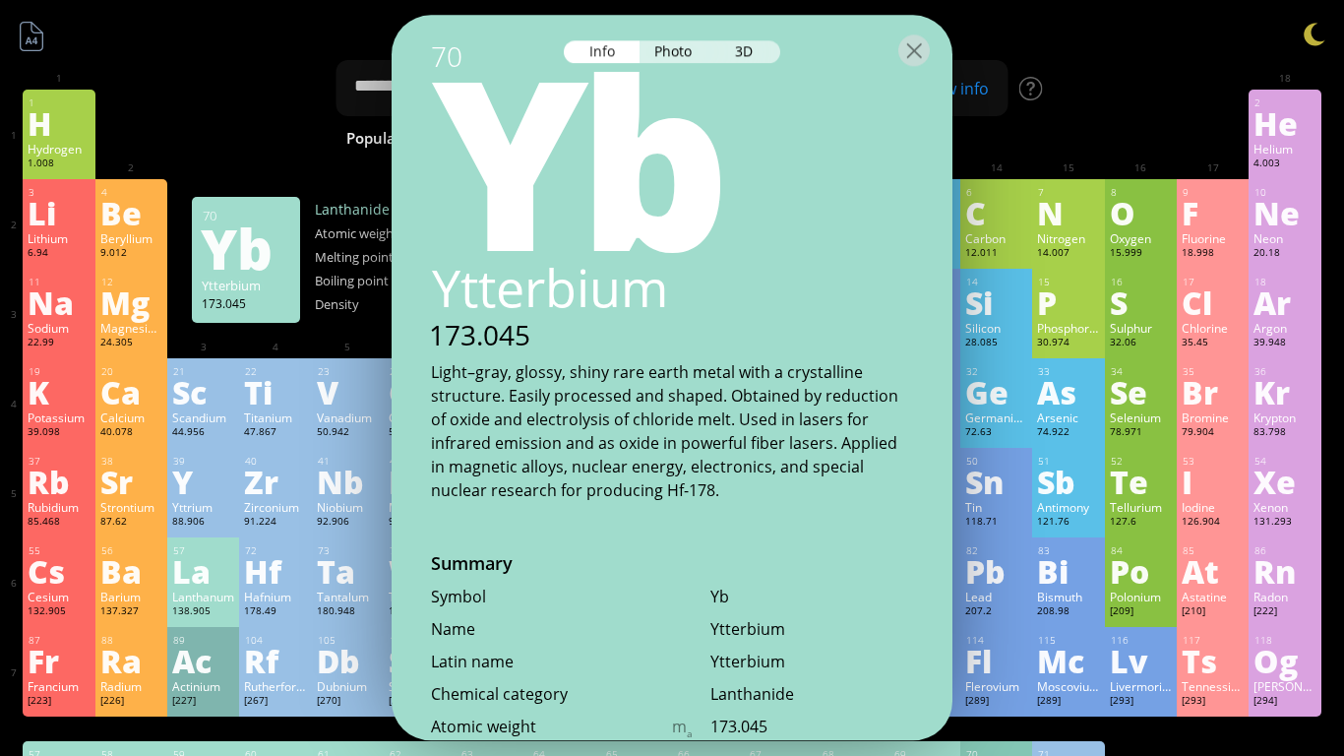
scroll to position [27, 0]
